Goal: Information Seeking & Learning: Learn about a topic

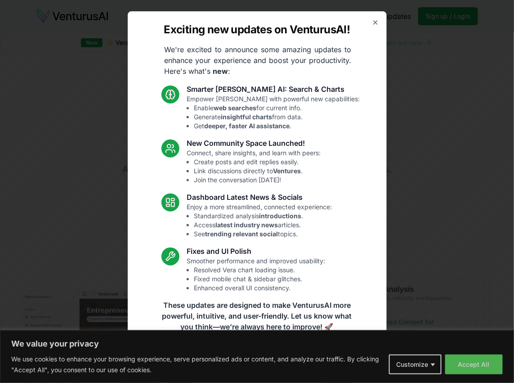
click at [371, 24] on div "Exciting new updates on VenturusAI! We're excited to announce some amazing upda…" at bounding box center [257, 191] width 259 height 361
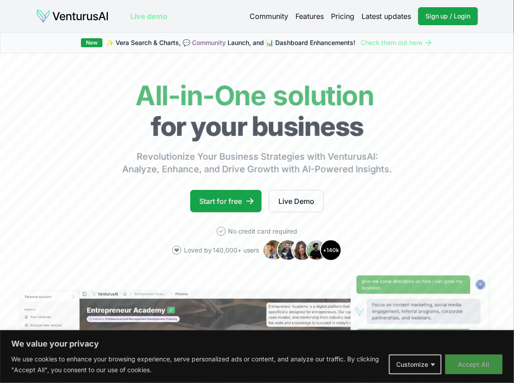
click at [467, 366] on button "Accept All" at bounding box center [474, 364] width 58 height 20
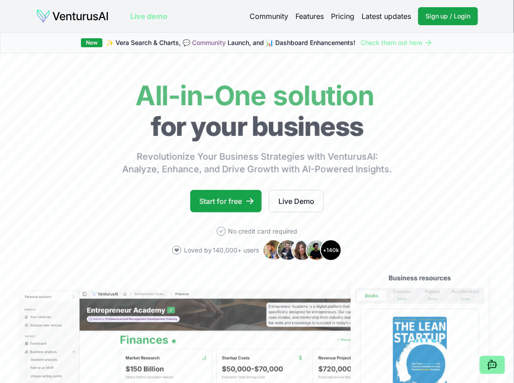
click at [336, 13] on link "Pricing" at bounding box center [342, 16] width 23 height 11
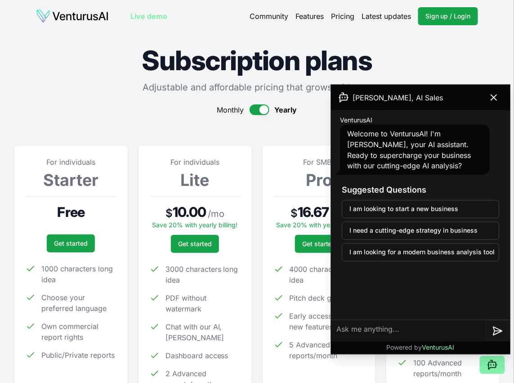
click at [304, 18] on link "Features" at bounding box center [310, 16] width 28 height 11
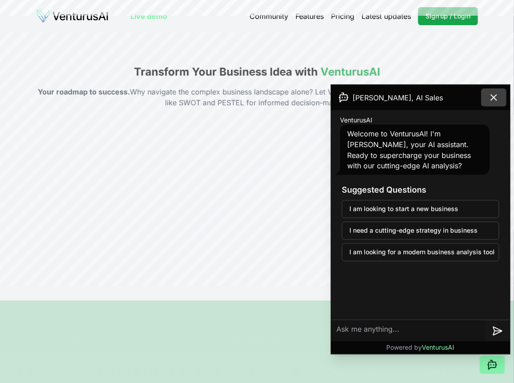
click at [493, 95] on icon at bounding box center [493, 97] width 5 height 5
